Goal: Task Accomplishment & Management: Use online tool/utility

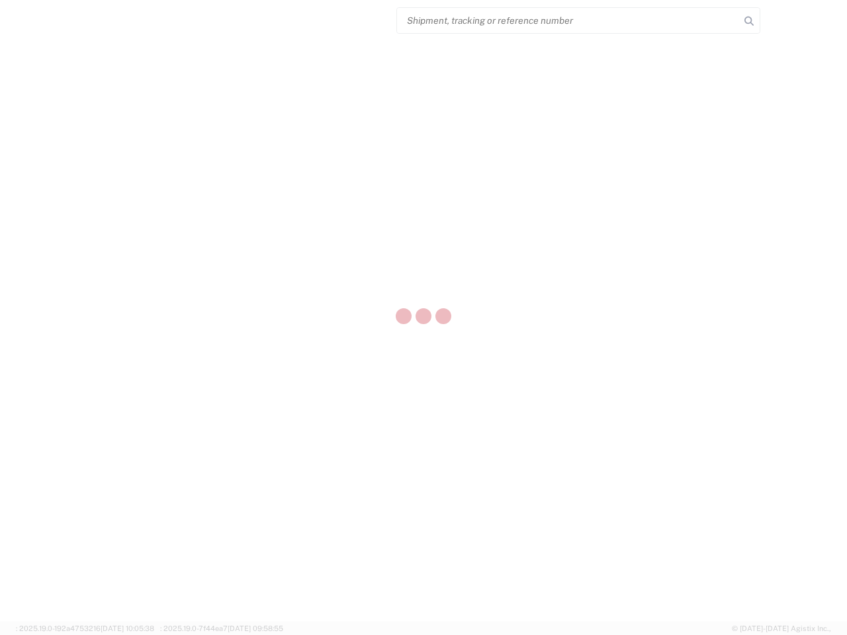
select select "US"
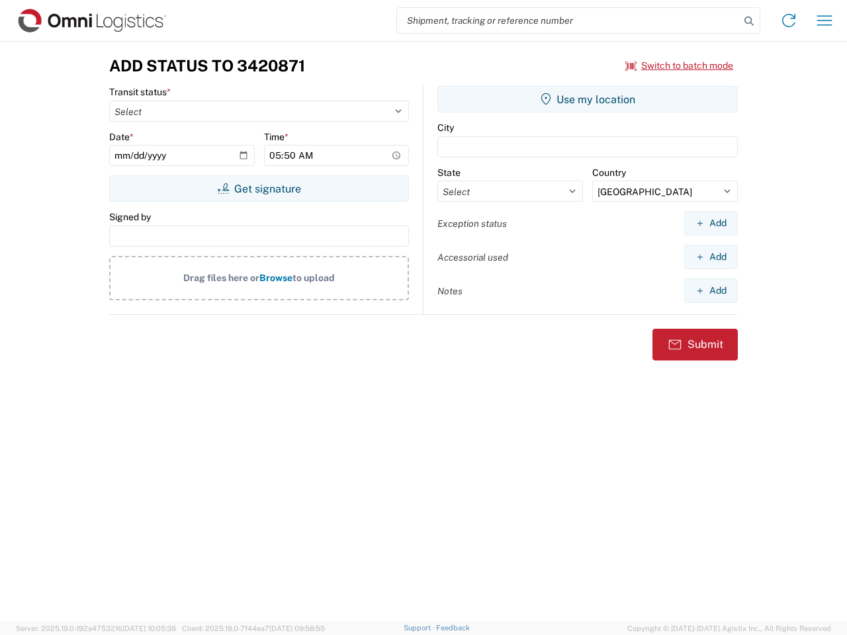
click at [568, 21] on input "search" at bounding box center [568, 20] width 343 height 25
click at [749, 21] on icon at bounding box center [749, 21] width 19 height 19
click at [789, 21] on icon at bounding box center [788, 20] width 21 height 21
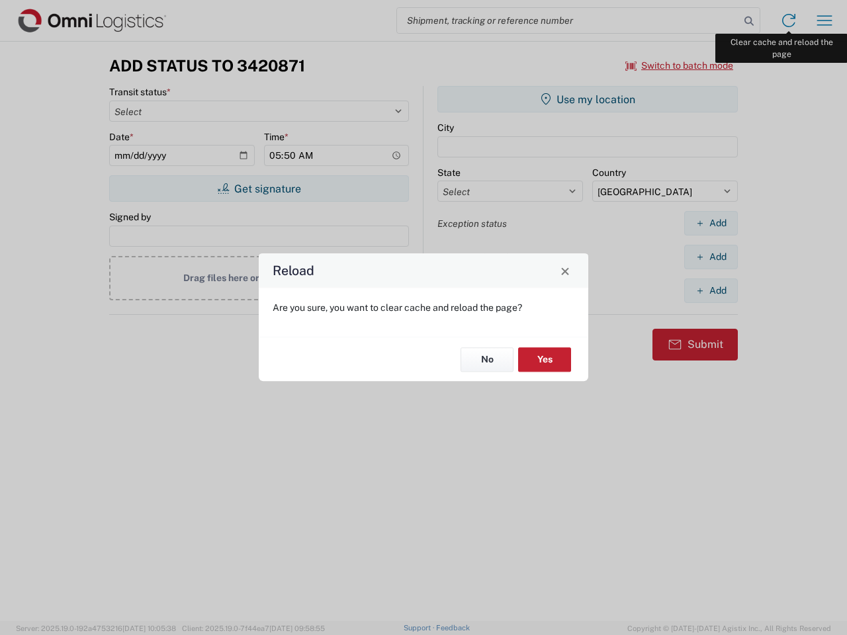
click at [824, 21] on div "Reload Are you sure, you want to clear cache and reload the page? No Yes" at bounding box center [423, 317] width 847 height 635
click at [679, 65] on div "Reload Are you sure, you want to clear cache and reload the page? No Yes" at bounding box center [423, 317] width 847 height 635
click at [259, 189] on div "Reload Are you sure, you want to clear cache and reload the page? No Yes" at bounding box center [423, 317] width 847 height 635
click at [587, 99] on div "Reload Are you sure, you want to clear cache and reload the page? No Yes" at bounding box center [423, 317] width 847 height 635
click at [711, 223] on div "Reload Are you sure, you want to clear cache and reload the page? No Yes" at bounding box center [423, 317] width 847 height 635
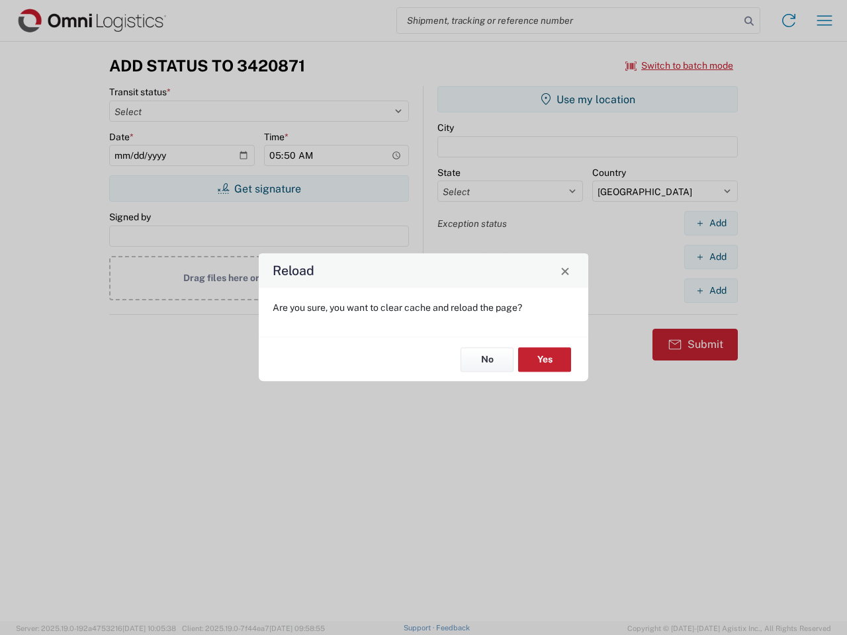
click at [711, 257] on div "Reload Are you sure, you want to clear cache and reload the page? No Yes" at bounding box center [423, 317] width 847 height 635
click at [711, 290] on div "Reload Are you sure, you want to clear cache and reload the page? No Yes" at bounding box center [423, 317] width 847 height 635
